Goal: Information Seeking & Learning: Learn about a topic

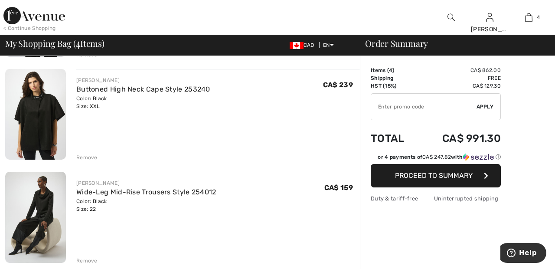
scroll to position [263, 0]
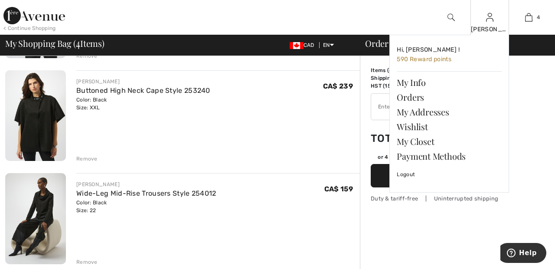
click at [490, 20] on img at bounding box center [489, 17] width 7 height 10
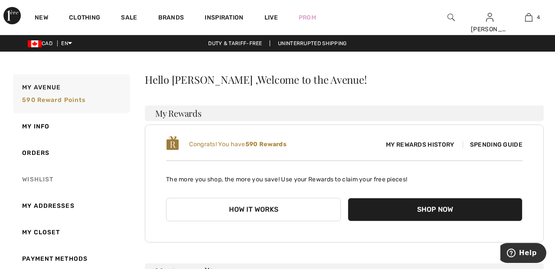
click at [48, 181] on link "Wishlist" at bounding box center [70, 179] width 119 height 26
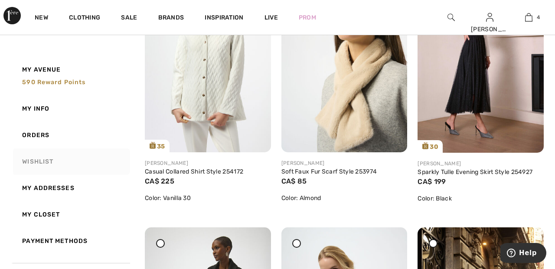
scroll to position [735, 0]
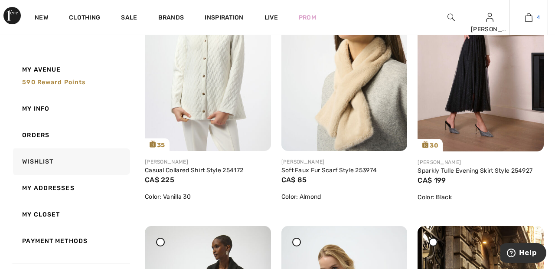
click at [537, 20] on span "4" at bounding box center [538, 17] width 3 height 8
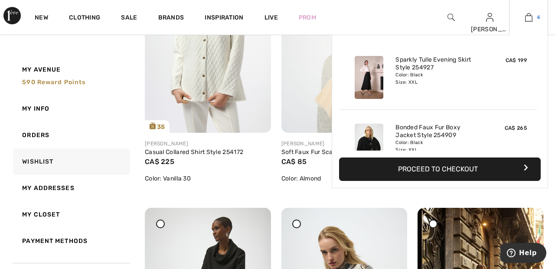
scroll to position [777, 0]
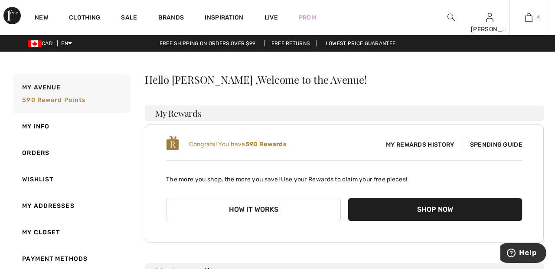
click at [532, 18] on img at bounding box center [528, 17] width 7 height 10
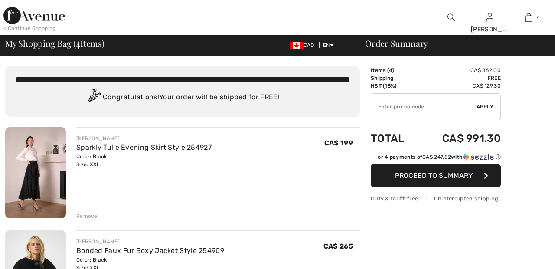
checkbox input "true"
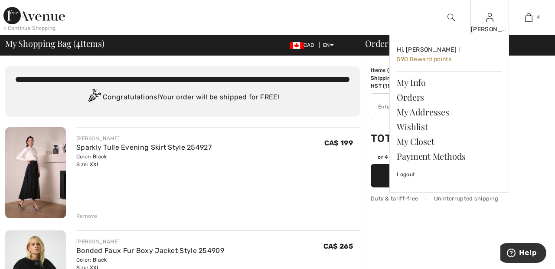
click at [490, 20] on img at bounding box center [489, 17] width 7 height 10
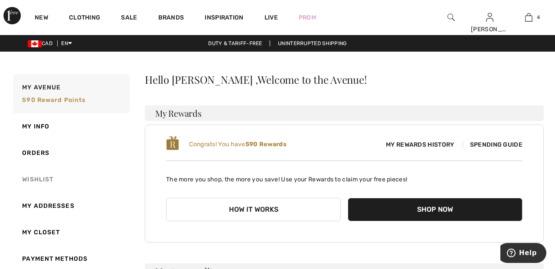
click at [47, 186] on link "Wishlist" at bounding box center [70, 179] width 119 height 26
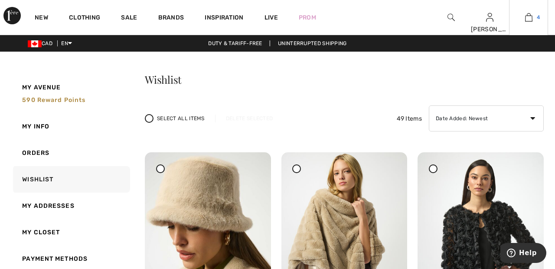
click at [533, 18] on link "4" at bounding box center [529, 17] width 38 height 10
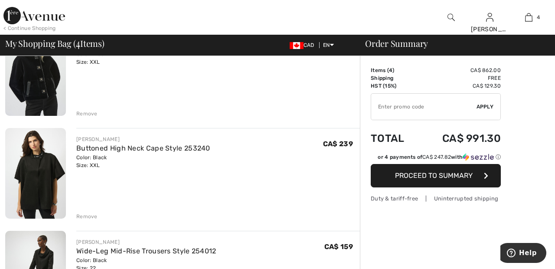
scroll to position [207, 0]
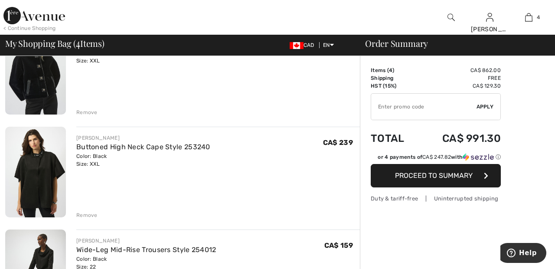
click at [85, 215] on div "Remove" at bounding box center [86, 215] width 21 height 8
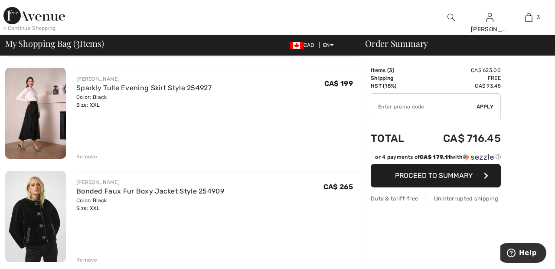
scroll to position [57, 0]
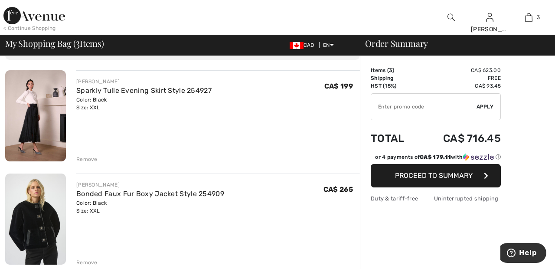
click at [87, 158] on div "Remove" at bounding box center [86, 159] width 21 height 8
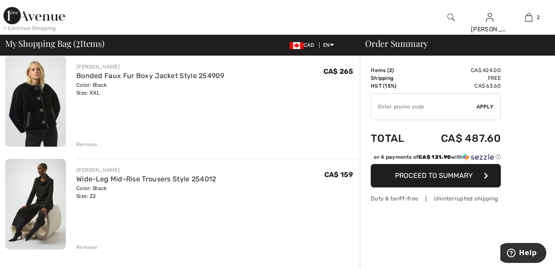
scroll to position [67, 0]
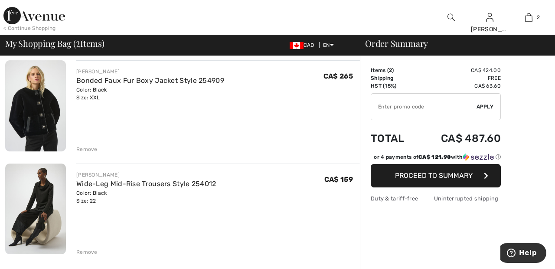
click at [81, 148] on div "Remove" at bounding box center [86, 149] width 21 height 8
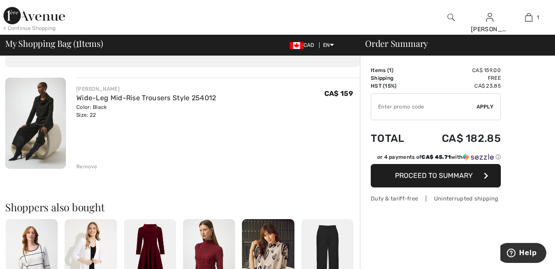
scroll to position [51, 0]
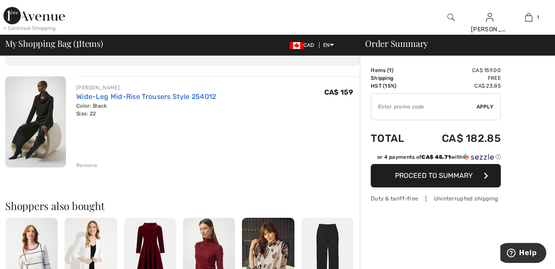
click at [172, 100] on link "Wide-Leg Mid-Rise Trousers Style 254012" at bounding box center [146, 96] width 140 height 8
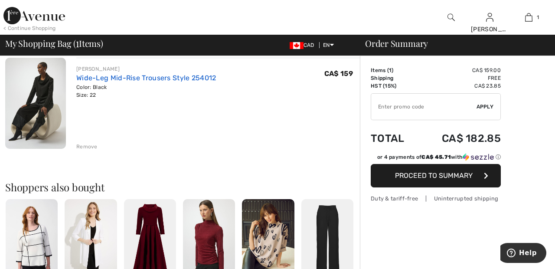
scroll to position [92, 0]
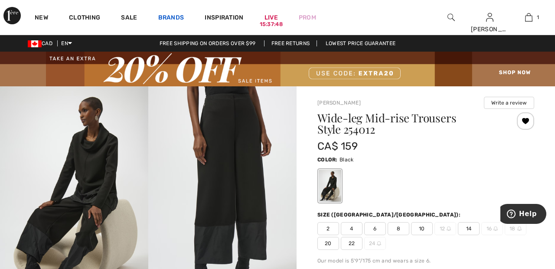
click at [173, 15] on link "Brands" at bounding box center [171, 18] width 26 height 9
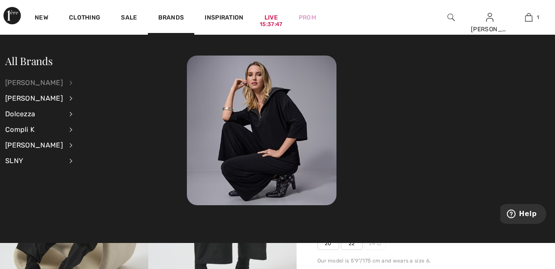
click at [55, 80] on div "[PERSON_NAME]" at bounding box center [34, 83] width 58 height 16
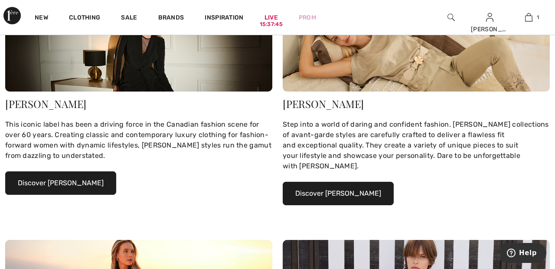
scroll to position [189, 0]
click at [88, 184] on button "Discover Joseph Ribkoff" at bounding box center [60, 182] width 111 height 23
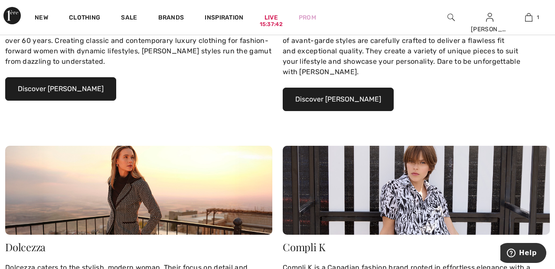
scroll to position [283, 0]
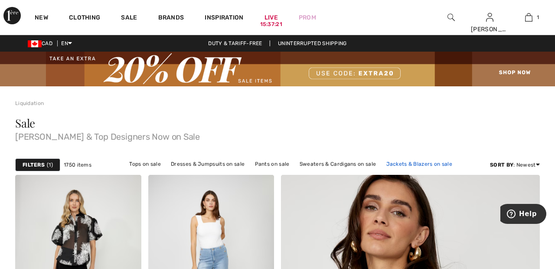
click at [421, 161] on link "Jackets & Blazers on sale" at bounding box center [419, 163] width 75 height 11
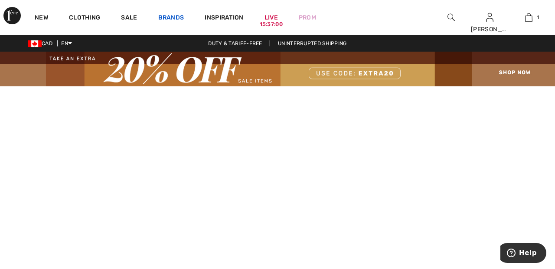
click at [175, 15] on link "Brands" at bounding box center [171, 18] width 26 height 9
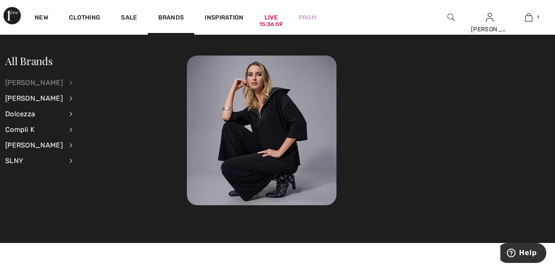
click at [63, 82] on div "[PERSON_NAME]" at bounding box center [34, 83] width 58 height 16
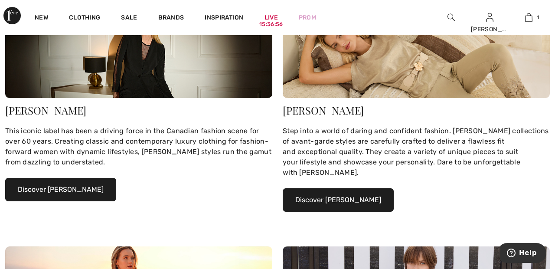
scroll to position [183, 0]
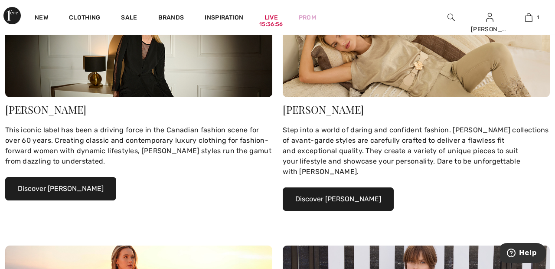
click at [83, 185] on button "Discover Joseph Ribkoff" at bounding box center [60, 188] width 111 height 23
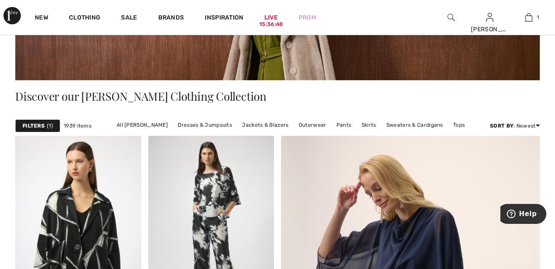
scroll to position [181, 0]
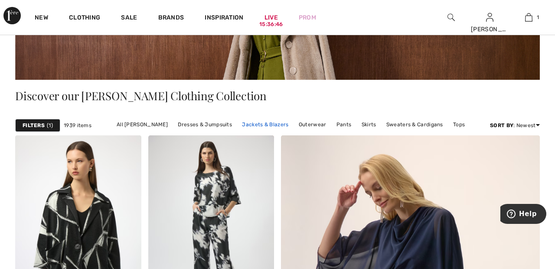
click at [263, 125] on link "Jackets & Blazers" at bounding box center [265, 124] width 55 height 11
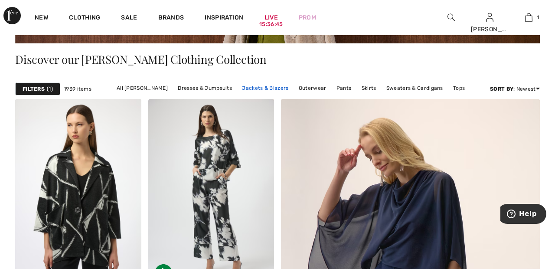
scroll to position [222, 0]
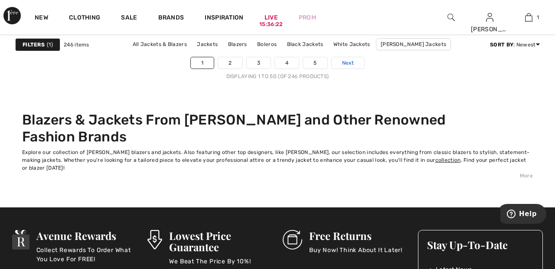
click at [356, 62] on link "Next" at bounding box center [348, 62] width 33 height 11
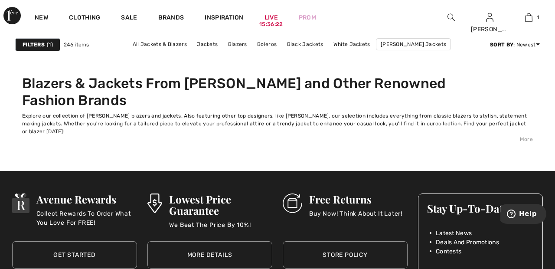
scroll to position [3754, 0]
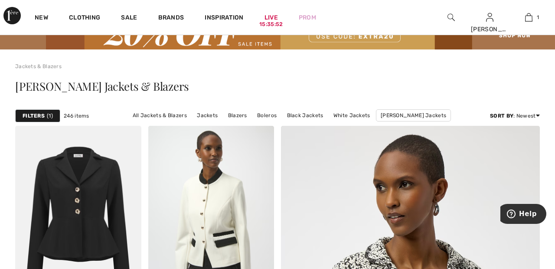
scroll to position [54, 0]
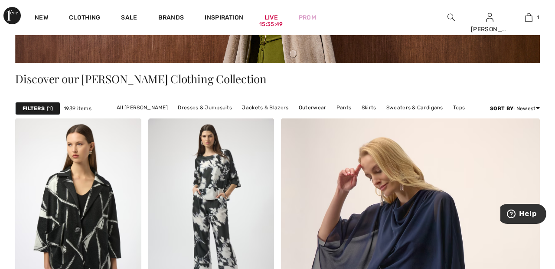
scroll to position [198, 0]
click at [312, 107] on link "Outerwear" at bounding box center [312, 107] width 36 height 11
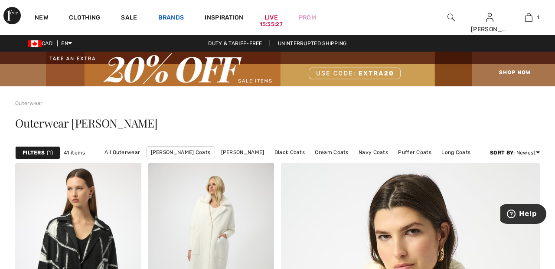
click at [171, 15] on link "Brands" at bounding box center [171, 18] width 26 height 9
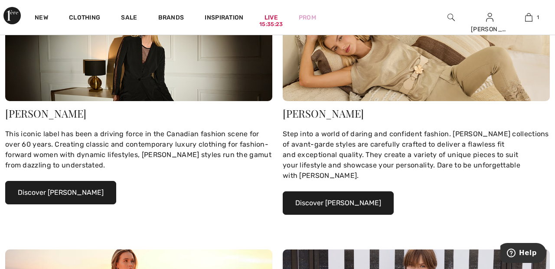
scroll to position [189, 0]
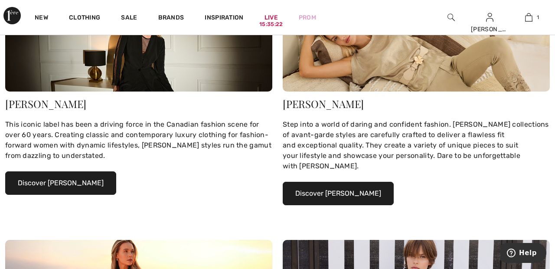
click at [79, 181] on button "Discover Joseph Ribkoff" at bounding box center [60, 182] width 111 height 23
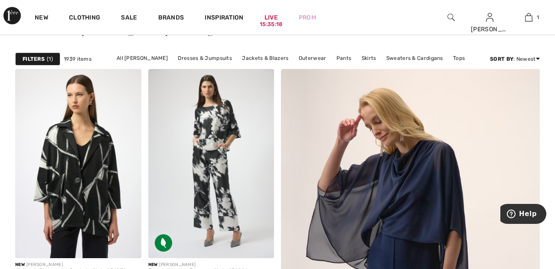
scroll to position [248, 0]
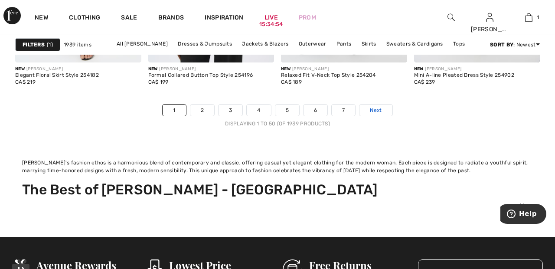
click at [386, 108] on link "Next" at bounding box center [375, 110] width 33 height 11
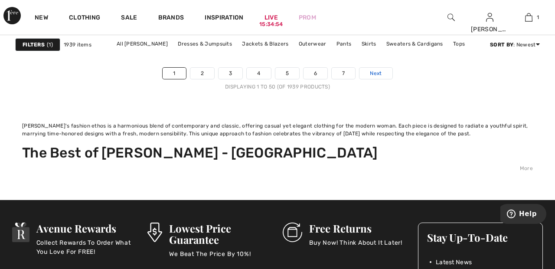
scroll to position [3861, 0]
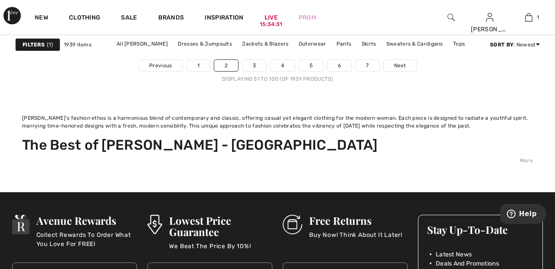
scroll to position [3861, 0]
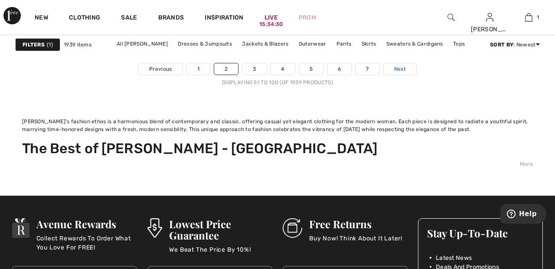
click at [408, 65] on link "Next" at bounding box center [400, 68] width 33 height 11
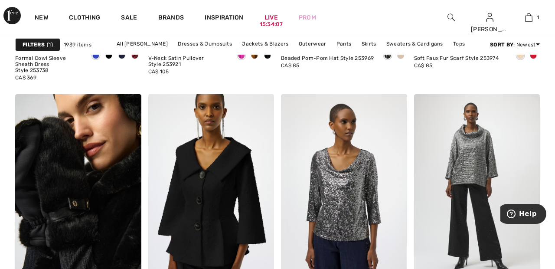
scroll to position [2794, 0]
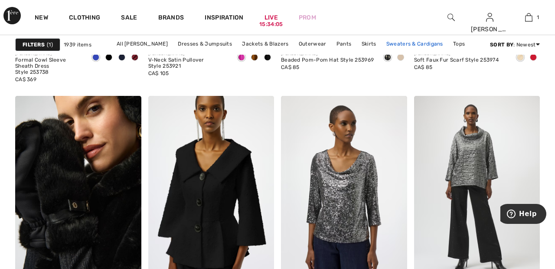
click at [417, 41] on link "Sweaters & Cardigans" at bounding box center [414, 43] width 65 height 11
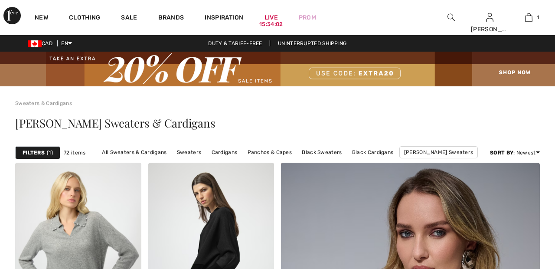
checkbox input "true"
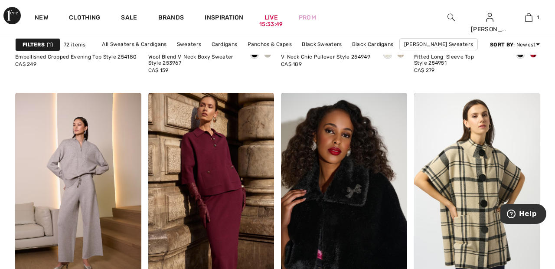
scroll to position [1347, 0]
click at [47, 45] on span "1" at bounding box center [50, 45] width 6 height 8
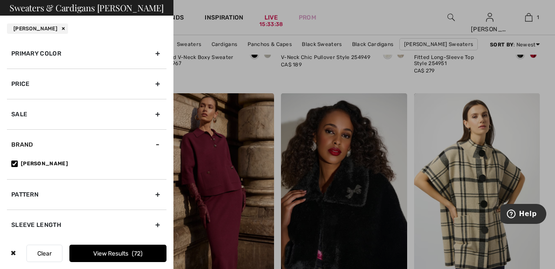
scroll to position [36, 0]
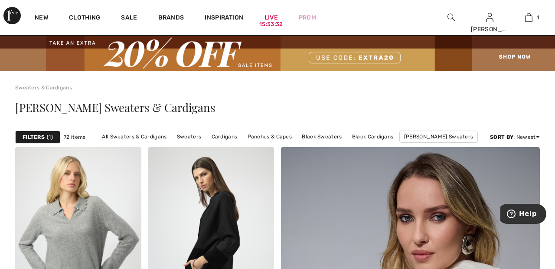
scroll to position [16, 0]
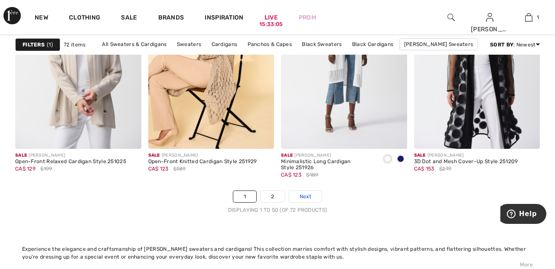
click at [313, 192] on link "Next" at bounding box center [305, 196] width 33 height 11
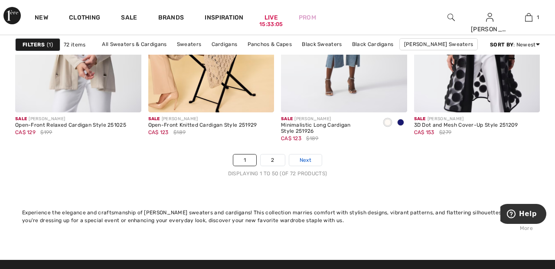
scroll to position [3621, 0]
